Goal: Navigation & Orientation: Understand site structure

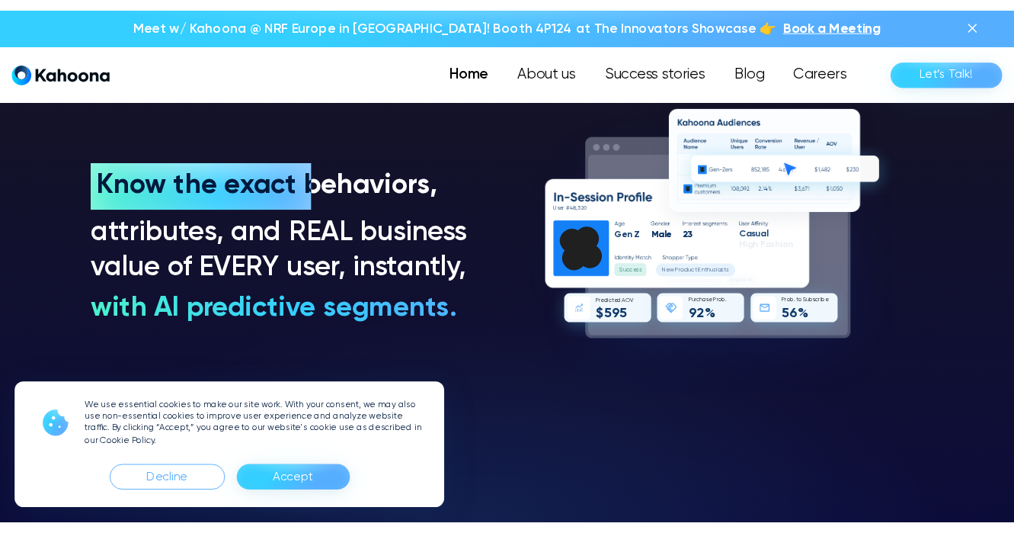
scroll to position [1144, 0]
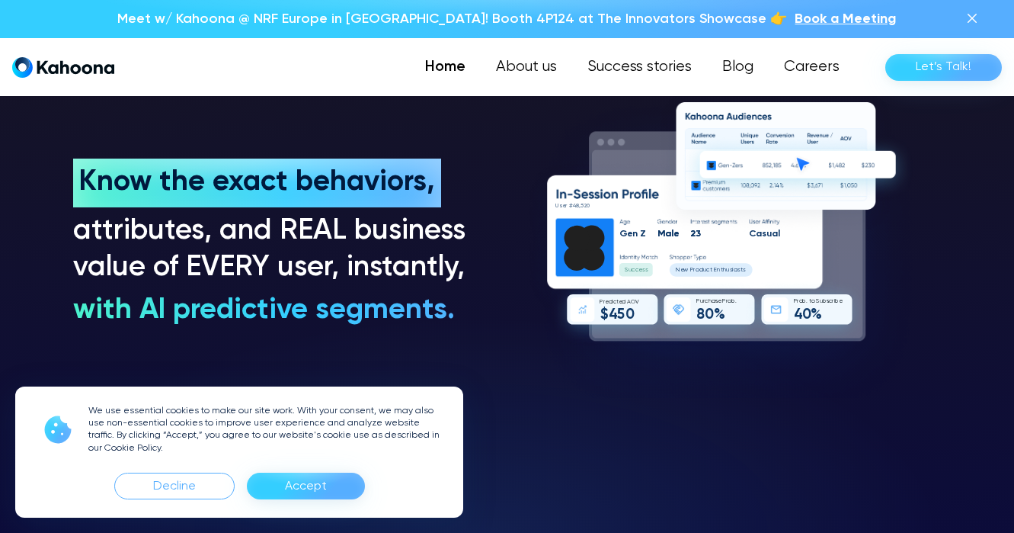
click at [294, 489] on div "Accept" at bounding box center [306, 486] width 42 height 24
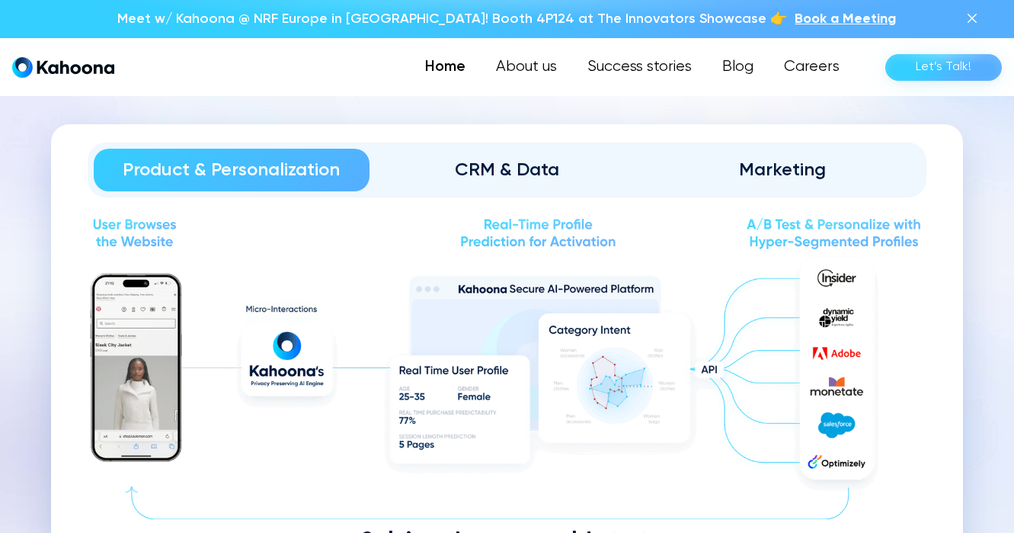
scroll to position [1658, 0]
click at [476, 161] on div "CRM & Data" at bounding box center [507, 169] width 233 height 24
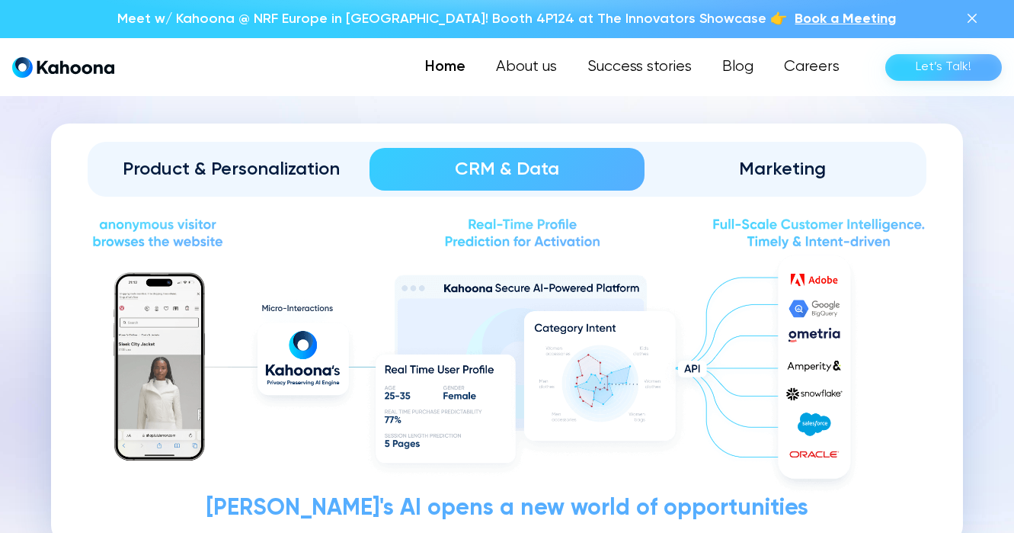
click at [822, 159] on div "Marketing" at bounding box center [782, 169] width 233 height 24
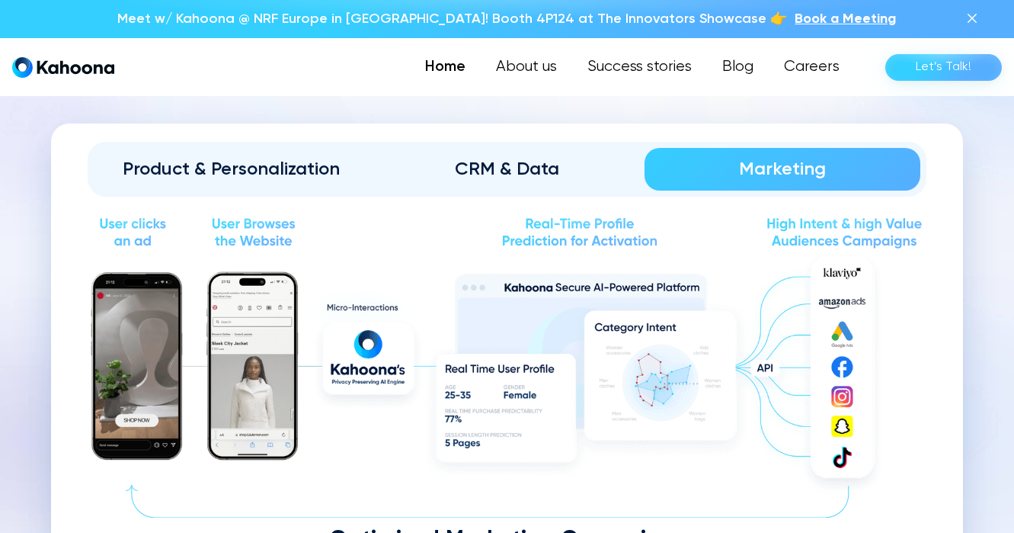
click at [201, 165] on div "Product & Personalization" at bounding box center [231, 169] width 233 height 24
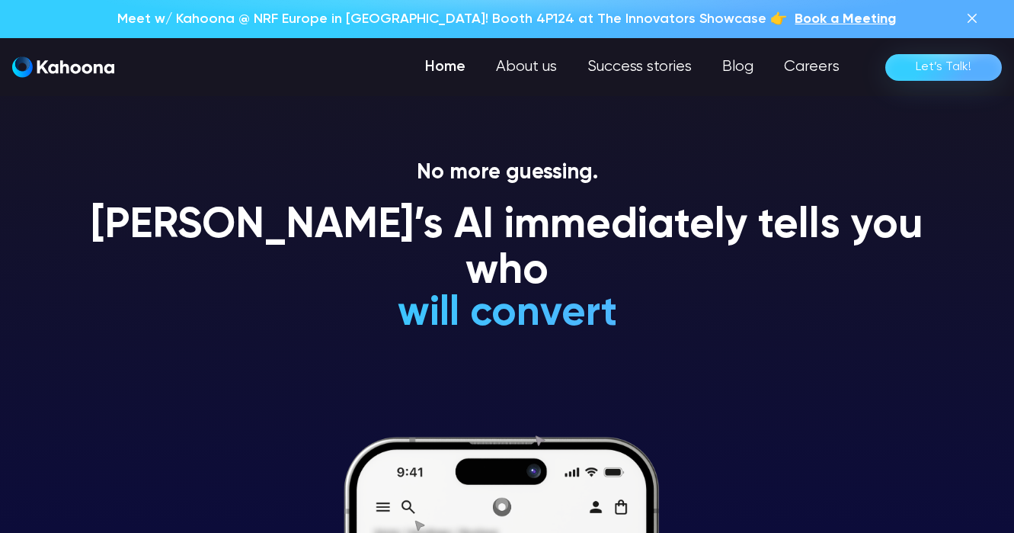
scroll to position [0, 0]
